Goal: Task Accomplishment & Management: Manage account settings

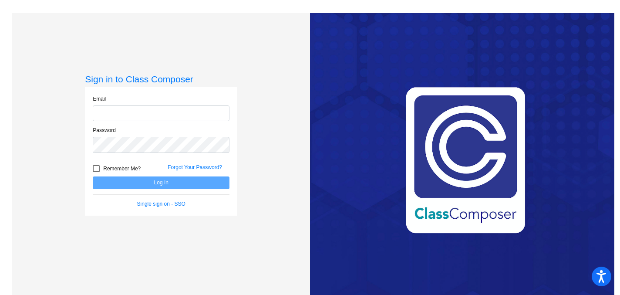
type input "[EMAIL_ADDRESS][DOMAIN_NAME]"
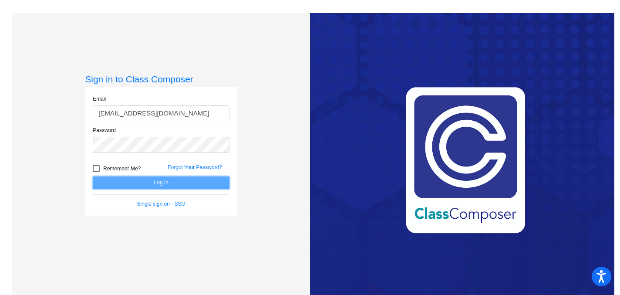
click at [162, 183] on button "Log In" at bounding box center [161, 182] width 137 height 13
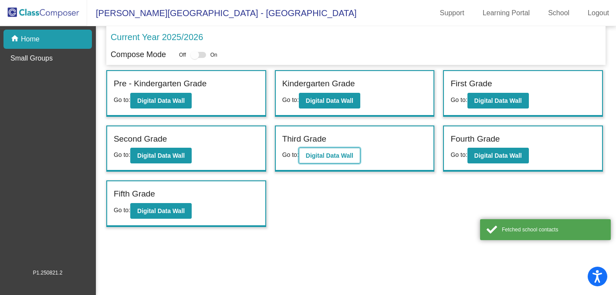
click at [342, 154] on b "Digital Data Wall" at bounding box center [329, 155] width 47 height 7
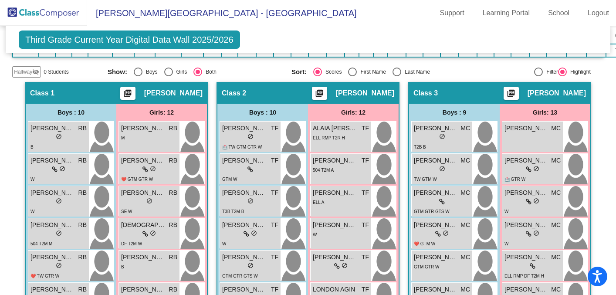
scroll to position [245, 0]
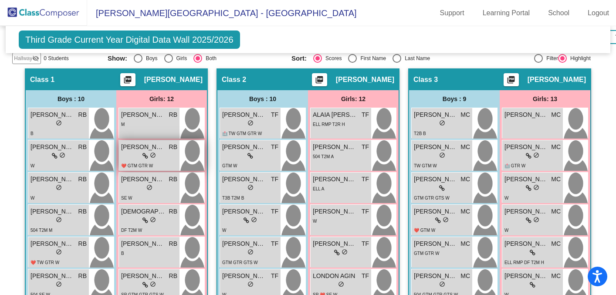
click at [167, 156] on div "lock do_not_disturb_alt" at bounding box center [149, 156] width 56 height 9
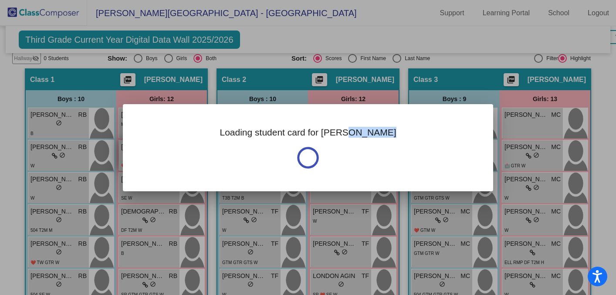
click at [167, 156] on div "Loading student card for [PERSON_NAME]" at bounding box center [308, 147] width 370 height 87
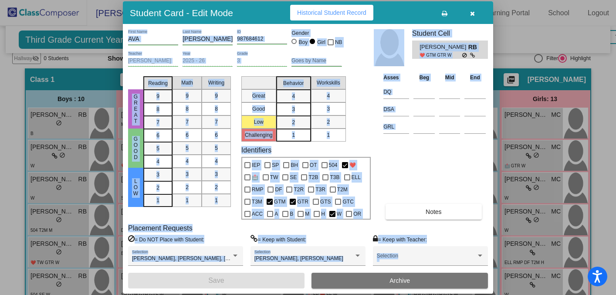
click at [419, 165] on div "Asses Beg Mid End DQ DSA GRL Notes" at bounding box center [434, 146] width 107 height 147
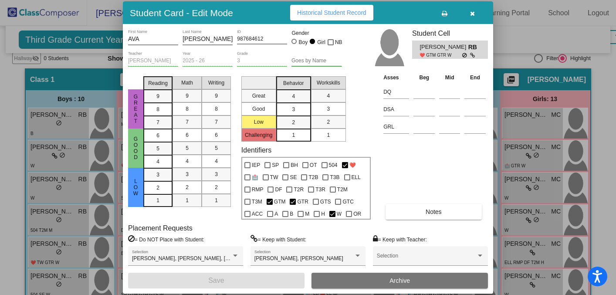
scroll to position [0, 0]
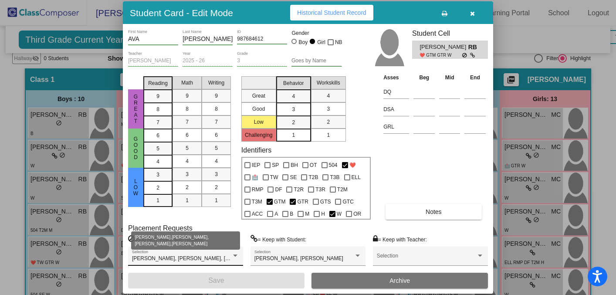
click at [236, 257] on div at bounding box center [235, 256] width 8 height 6
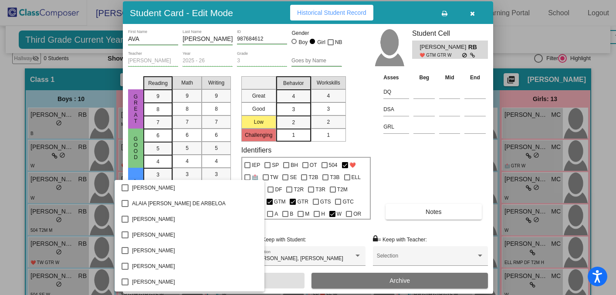
scroll to position [556, 0]
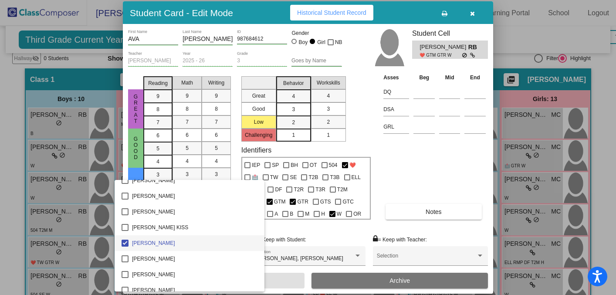
click at [280, 230] on div at bounding box center [308, 147] width 616 height 295
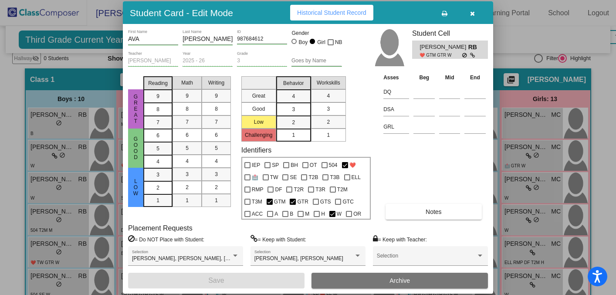
click at [434, 169] on div "Asses Beg Mid End DQ DSA GRL Notes" at bounding box center [434, 146] width 107 height 147
click at [470, 16] on icon "button" at bounding box center [472, 13] width 5 height 6
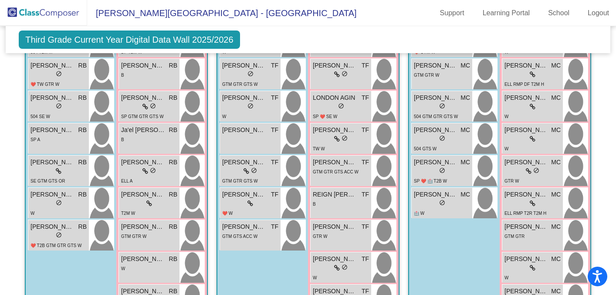
scroll to position [424, 0]
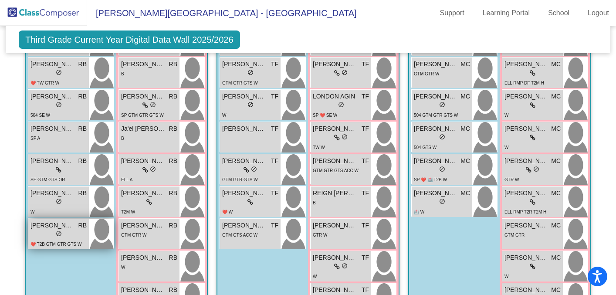
click at [65, 235] on div "lock do_not_disturb_alt" at bounding box center [58, 234] width 56 height 9
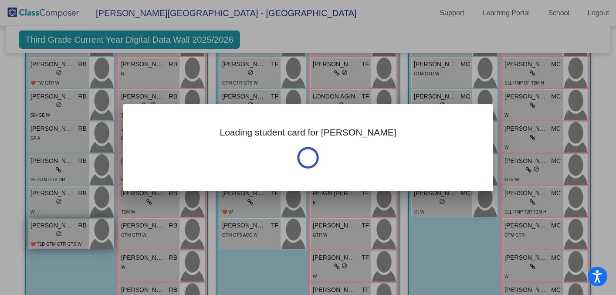
click at [65, 235] on div at bounding box center [308, 147] width 616 height 295
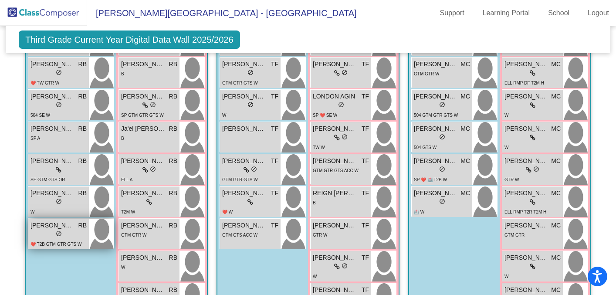
click at [76, 234] on div "lock do_not_disturb_alt" at bounding box center [58, 234] width 56 height 9
click at [63, 233] on div "lock do_not_disturb_alt" at bounding box center [58, 234] width 56 height 9
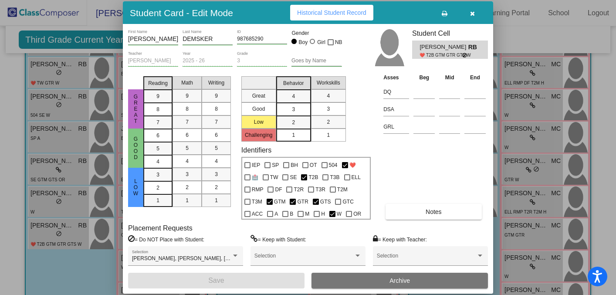
click at [92, 266] on div at bounding box center [308, 147] width 616 height 295
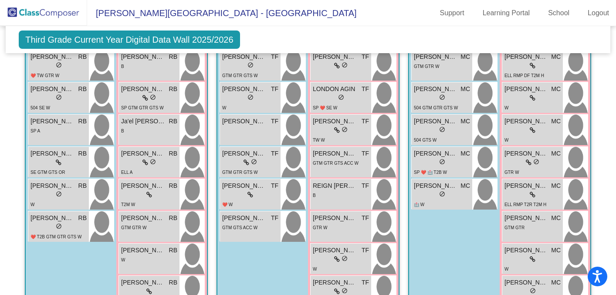
scroll to position [432, 0]
click at [75, 225] on div "lock do_not_disturb_alt" at bounding box center [58, 226] width 56 height 9
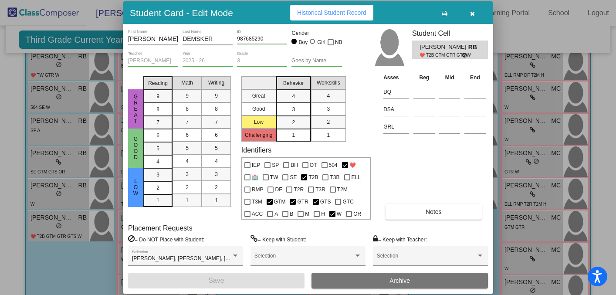
click at [84, 259] on div at bounding box center [308, 147] width 616 height 295
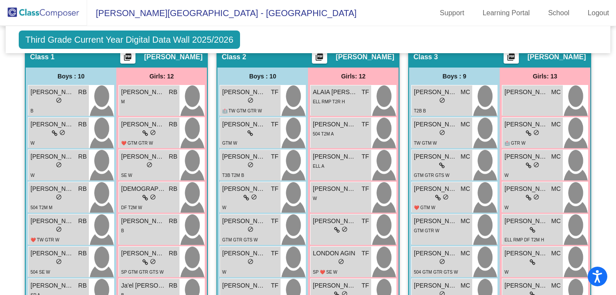
scroll to position [266, 0]
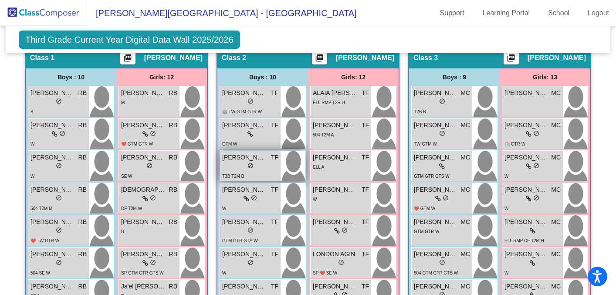
click at [256, 166] on div "lock do_not_disturb_alt" at bounding box center [250, 166] width 56 height 9
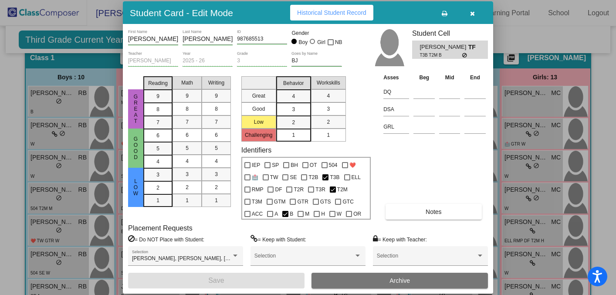
click at [472, 15] on icon "button" at bounding box center [472, 13] width 5 height 6
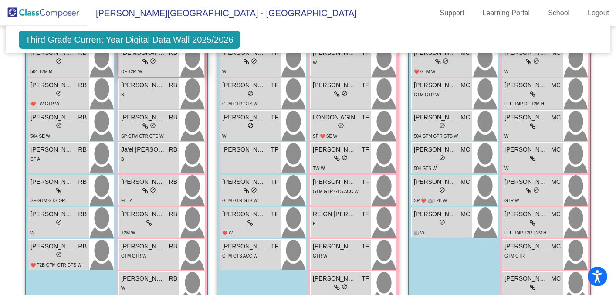
scroll to position [418, 0]
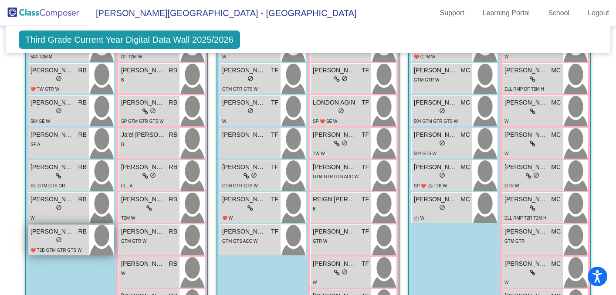
click at [68, 236] on div "lock do_not_disturb_alt" at bounding box center [58, 240] width 56 height 9
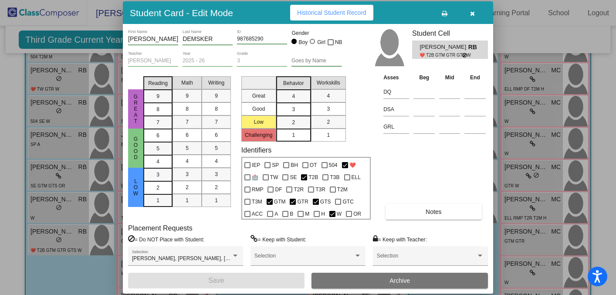
click at [76, 269] on div at bounding box center [308, 147] width 616 height 295
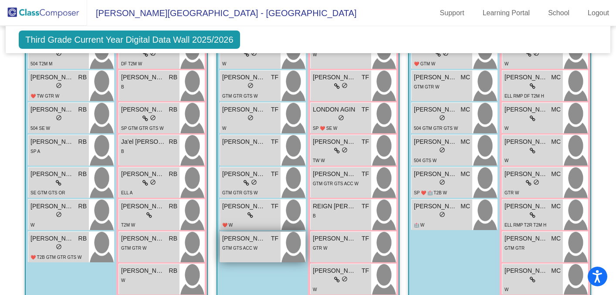
scroll to position [414, 0]
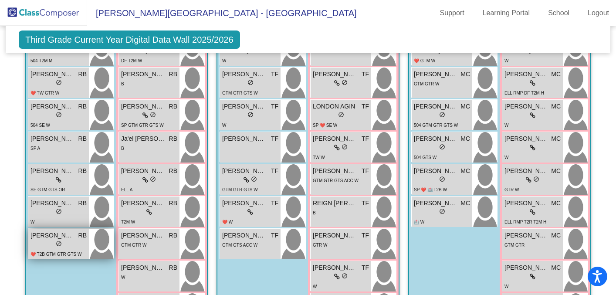
click at [72, 245] on div "lock do_not_disturb_alt" at bounding box center [58, 244] width 56 height 9
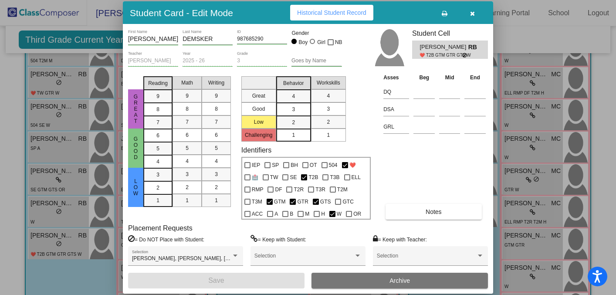
click at [95, 266] on div at bounding box center [308, 147] width 616 height 295
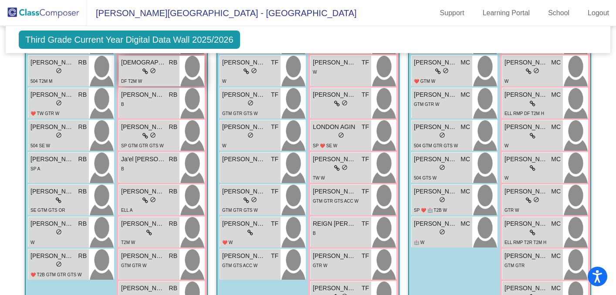
scroll to position [398, 0]
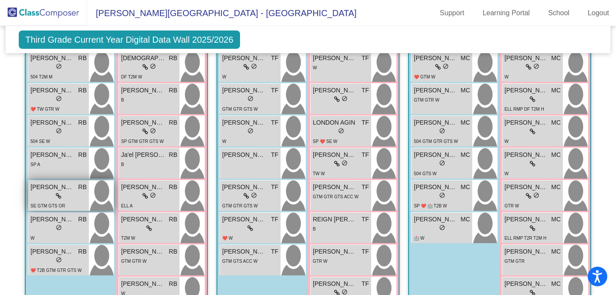
click at [78, 195] on div "lock do_not_disturb_alt" at bounding box center [58, 196] width 56 height 9
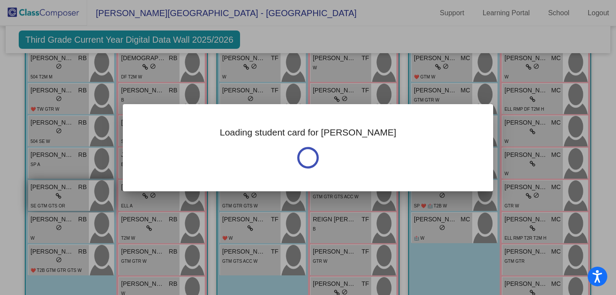
click at [78, 195] on div at bounding box center [308, 147] width 616 height 295
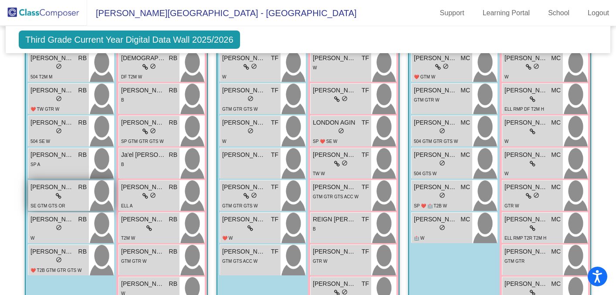
click at [72, 194] on div "lock do_not_disturb_alt" at bounding box center [58, 196] width 56 height 9
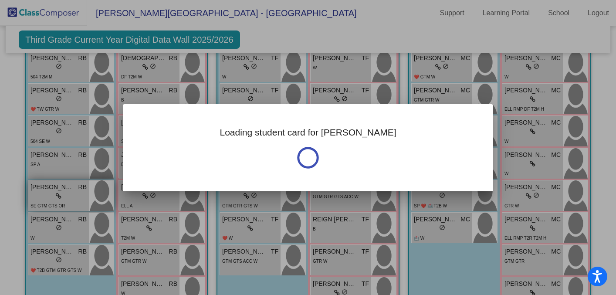
click at [72, 194] on div at bounding box center [308, 147] width 616 height 295
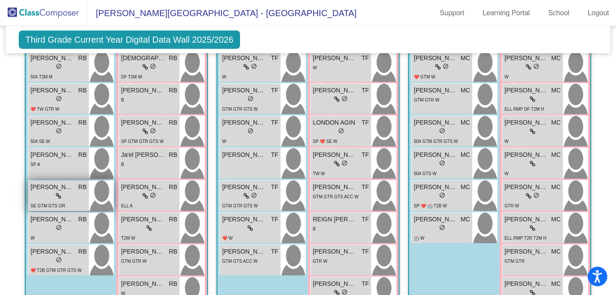
click at [72, 194] on div "lock do_not_disturb_alt" at bounding box center [58, 196] width 56 height 9
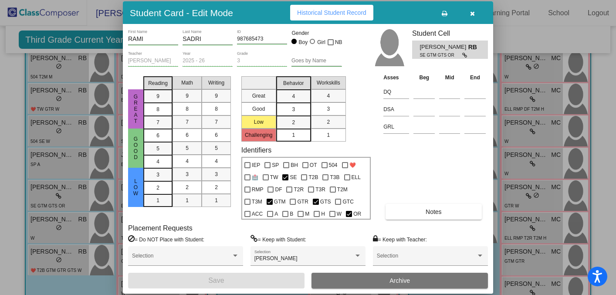
click at [469, 17] on button "button" at bounding box center [472, 13] width 28 height 16
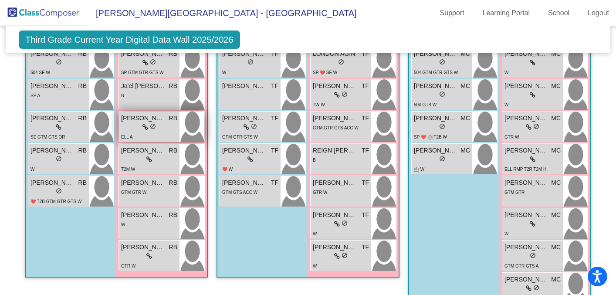
scroll to position [472, 0]
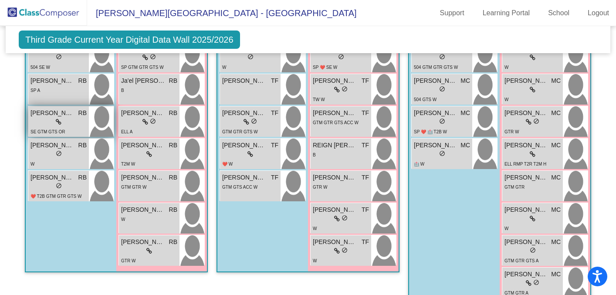
click at [69, 123] on div "lock do_not_disturb_alt" at bounding box center [58, 122] width 56 height 9
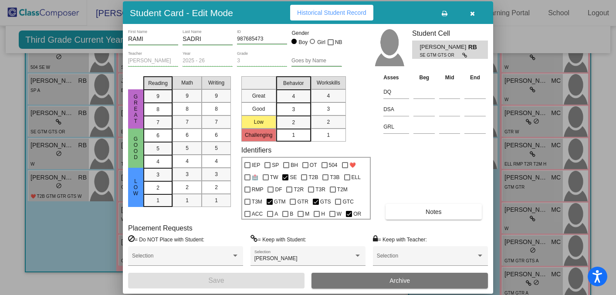
click at [473, 14] on icon "button" at bounding box center [472, 13] width 5 height 6
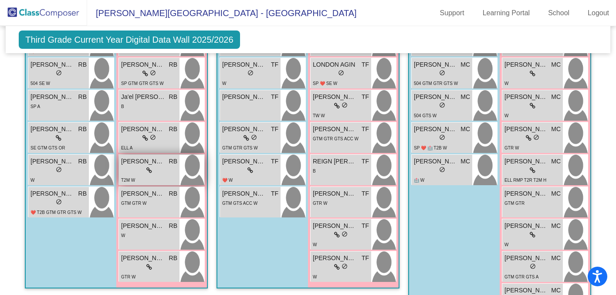
scroll to position [453, 0]
